Goal: Task Accomplishment & Management: Use online tool/utility

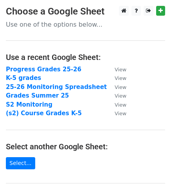
click at [139, 81] on main "Choose a Google Sheet Use one of the options below... Use a recent Google Sheet…" at bounding box center [85, 149] width 171 height 287
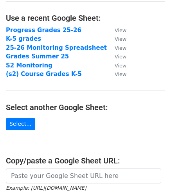
scroll to position [117, 0]
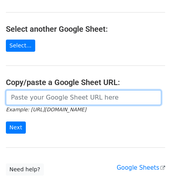
click at [43, 101] on input "url" at bounding box center [83, 97] width 155 height 15
paste input "https://docs.google.com/spreadsheets/d/1Nh-IckmhjzL65RdoQd1S6mpmbYzIkWc1bfpXqIG…"
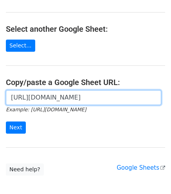
scroll to position [0, 234]
type input "https://docs.google.com/spreadsheets/d/1Nh-IckmhjzL65RdoQd1S6mpmbYzIkWc1bfpXqIG…"
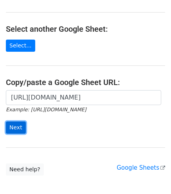
click at [13, 130] on input "Next" at bounding box center [16, 127] width 20 height 12
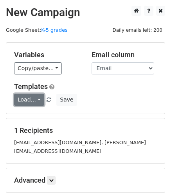
click at [34, 97] on link "Load..." at bounding box center [29, 100] width 30 height 12
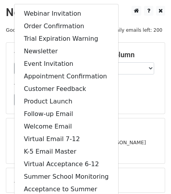
click at [123, 101] on div "Load... Webinar Invitation Order Confirmation Trial Expiration Warning Newslett…" at bounding box center [85, 100] width 155 height 12
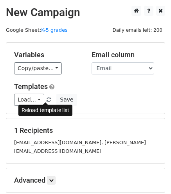
click at [48, 100] on link at bounding box center [49, 100] width 7 height 6
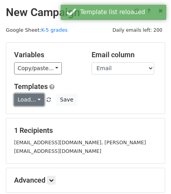
click at [36, 100] on link "Load..." at bounding box center [29, 100] width 30 height 12
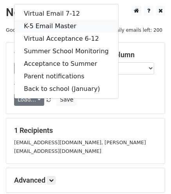
click at [50, 24] on link "K-5 Email Master" at bounding box center [66, 26] width 104 height 13
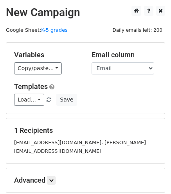
scroll to position [78, 0]
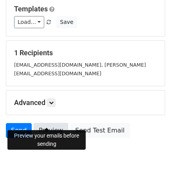
click at [42, 123] on link "Preview" at bounding box center [51, 130] width 34 height 15
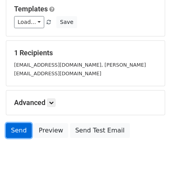
click at [23, 123] on link "Send" at bounding box center [19, 130] width 26 height 15
